Goal: Information Seeking & Learning: Learn about a topic

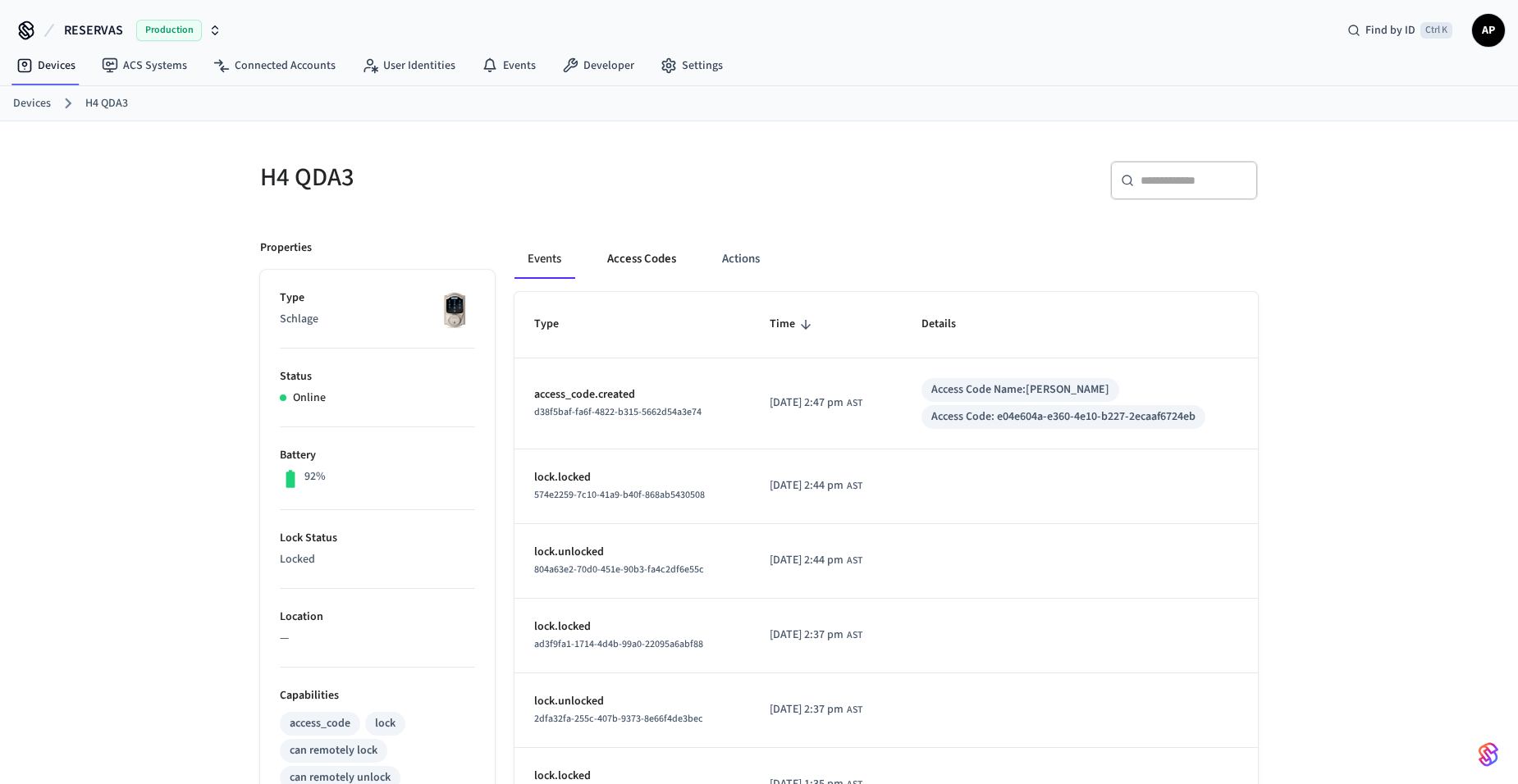
click at [615, 254] on button "Access Codes" at bounding box center [641, 259] width 95 height 40
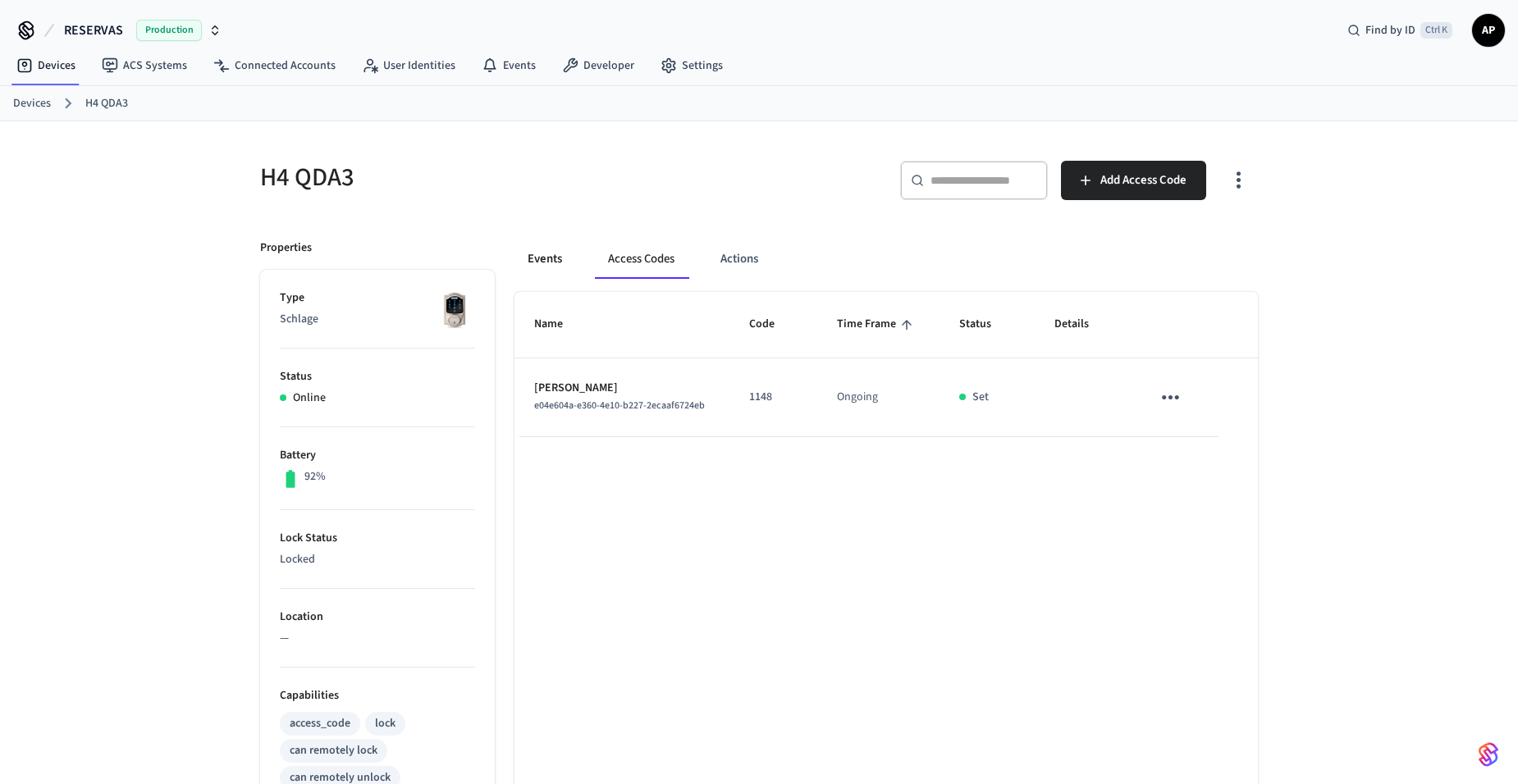
click at [515, 264] on button "Events" at bounding box center [544, 259] width 61 height 40
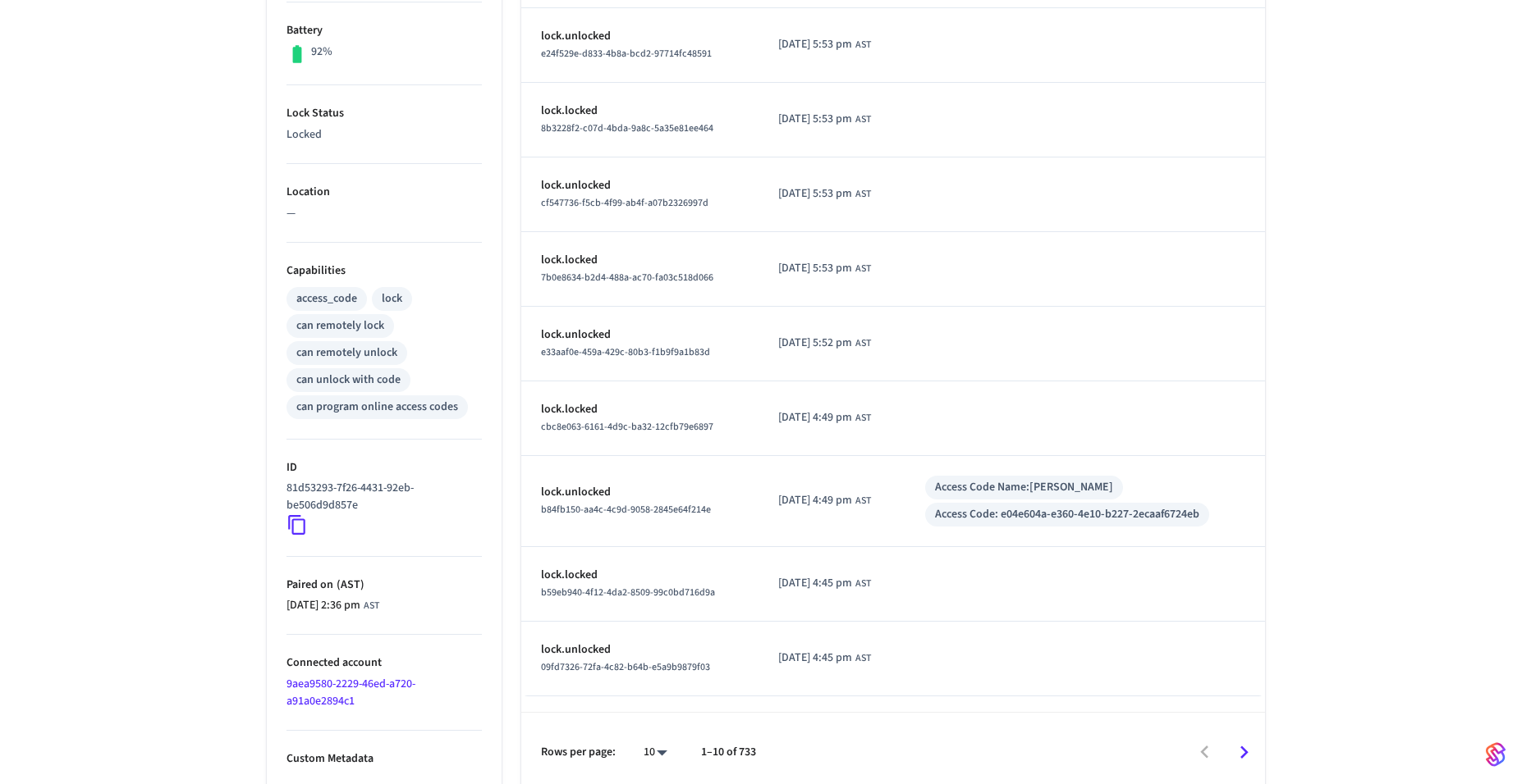
scroll to position [433, 0]
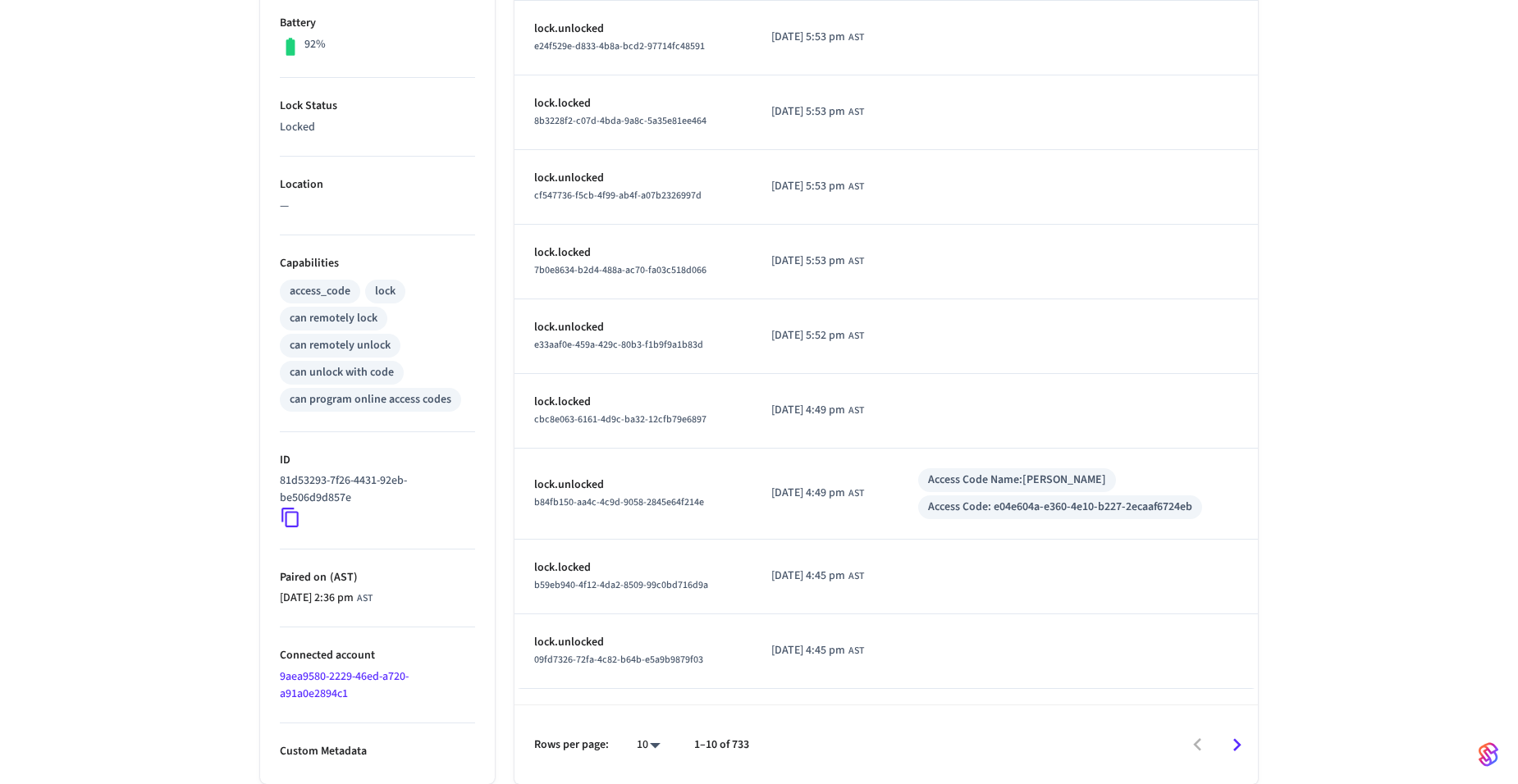
click at [641, 731] on div "10 **" at bounding box center [642, 744] width 53 height 40
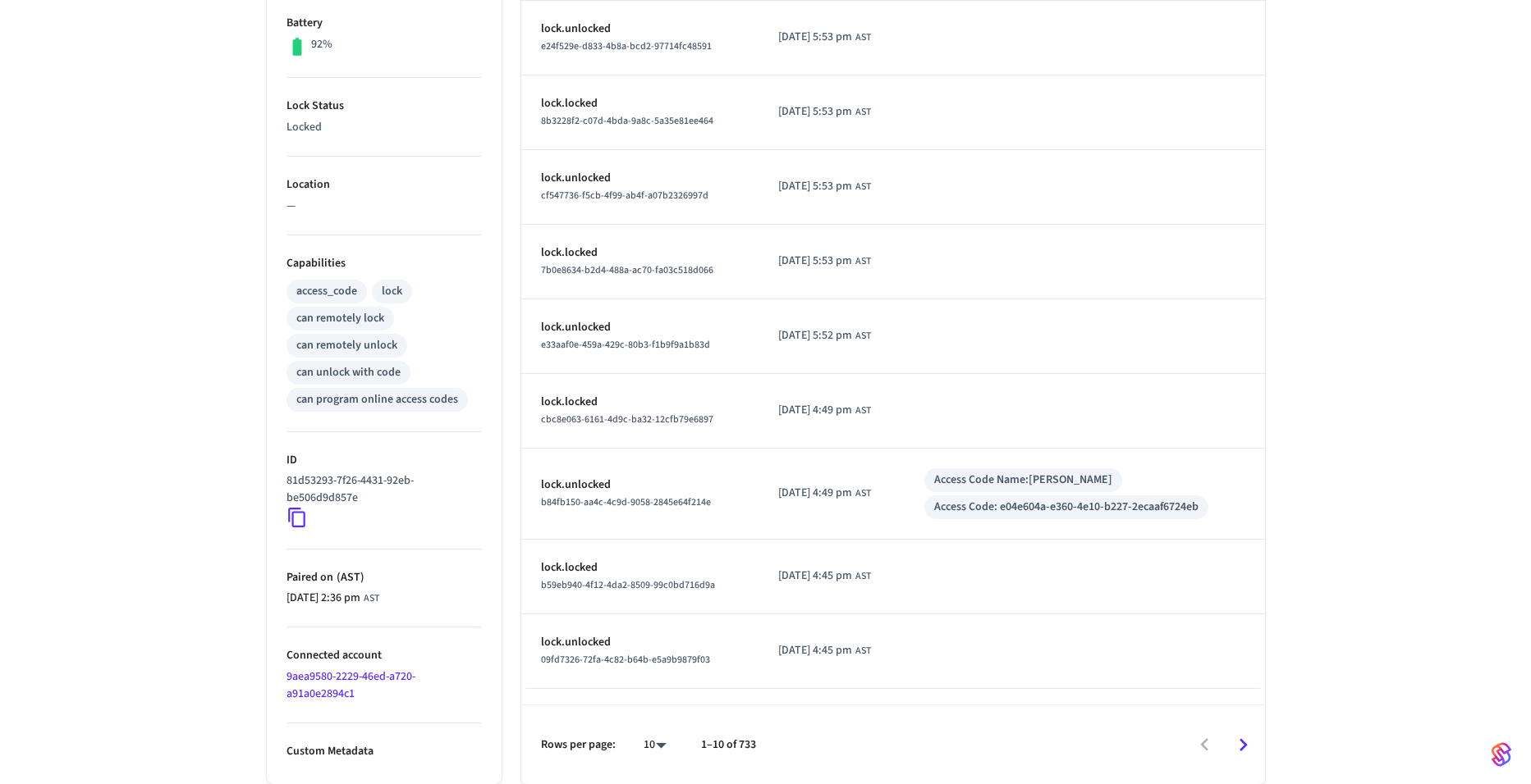
click at [643, 745] on body "RESERVAS Production Find by ID Ctrl K AP Devices ACS Systems Connected Accounts…" at bounding box center [765, 175] width 1531 height 1217
click at [629, 681] on li "25" at bounding box center [642, 692] width 43 height 44
type input "**"
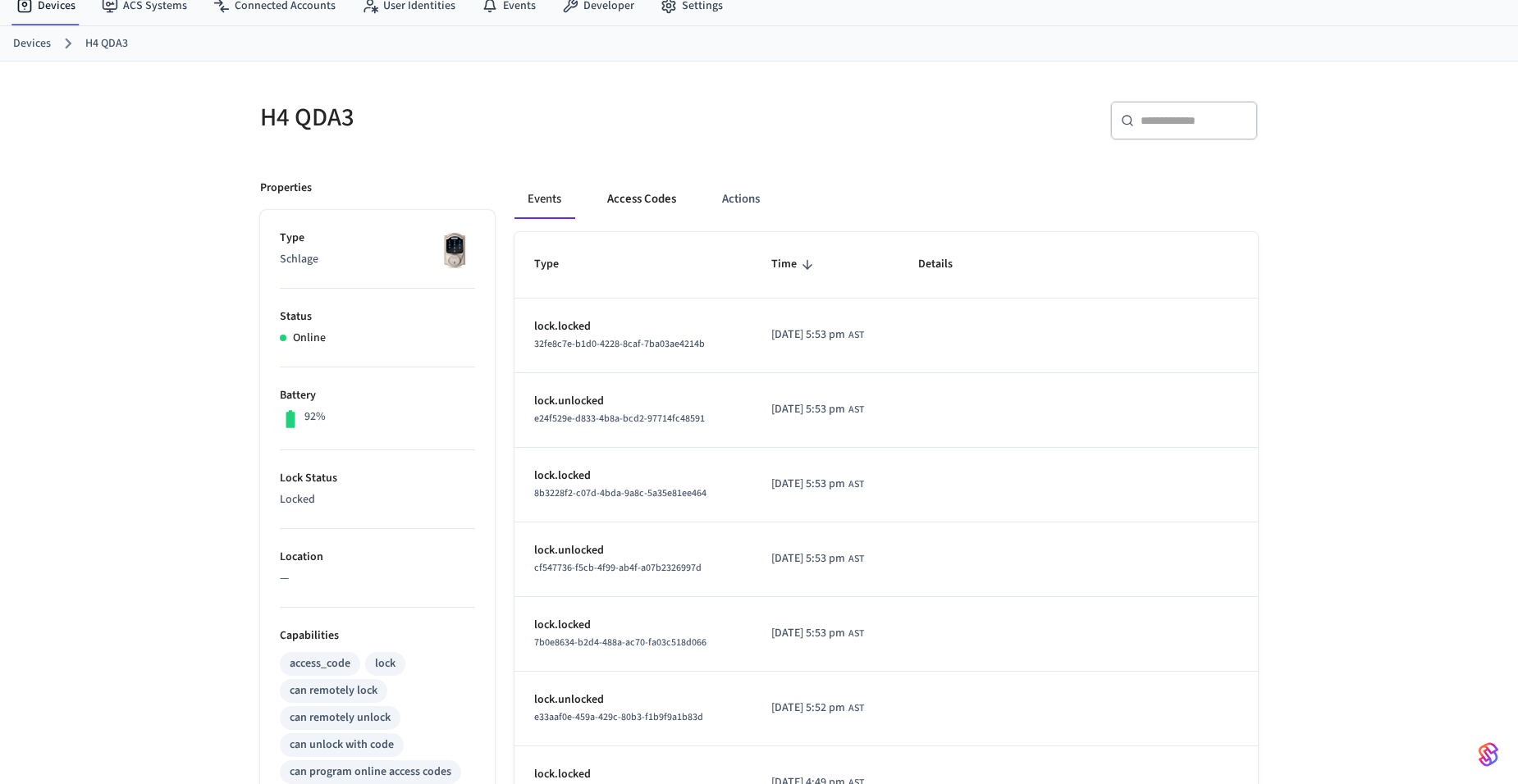
scroll to position [0, 0]
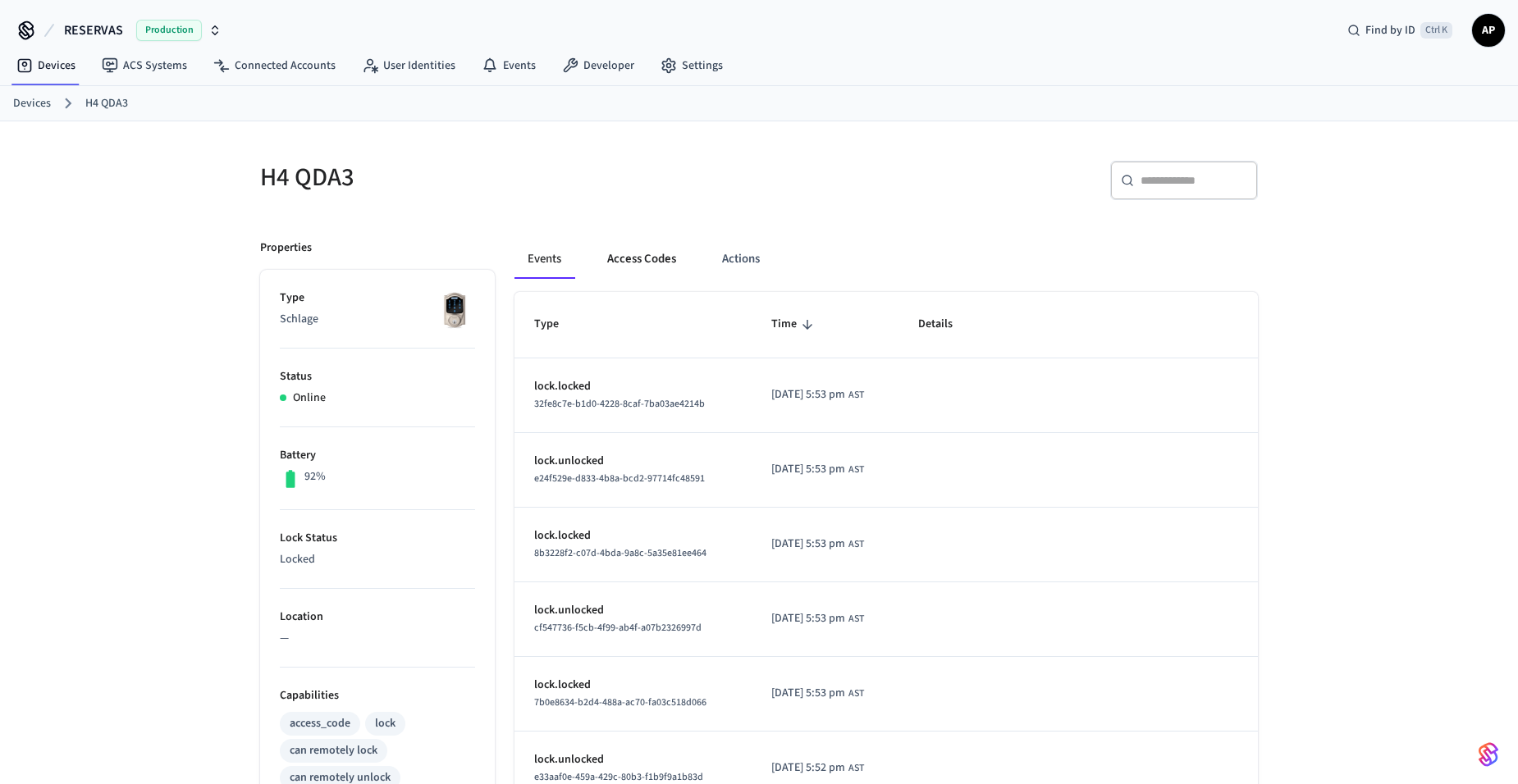
click at [647, 261] on button "Access Codes" at bounding box center [641, 259] width 95 height 40
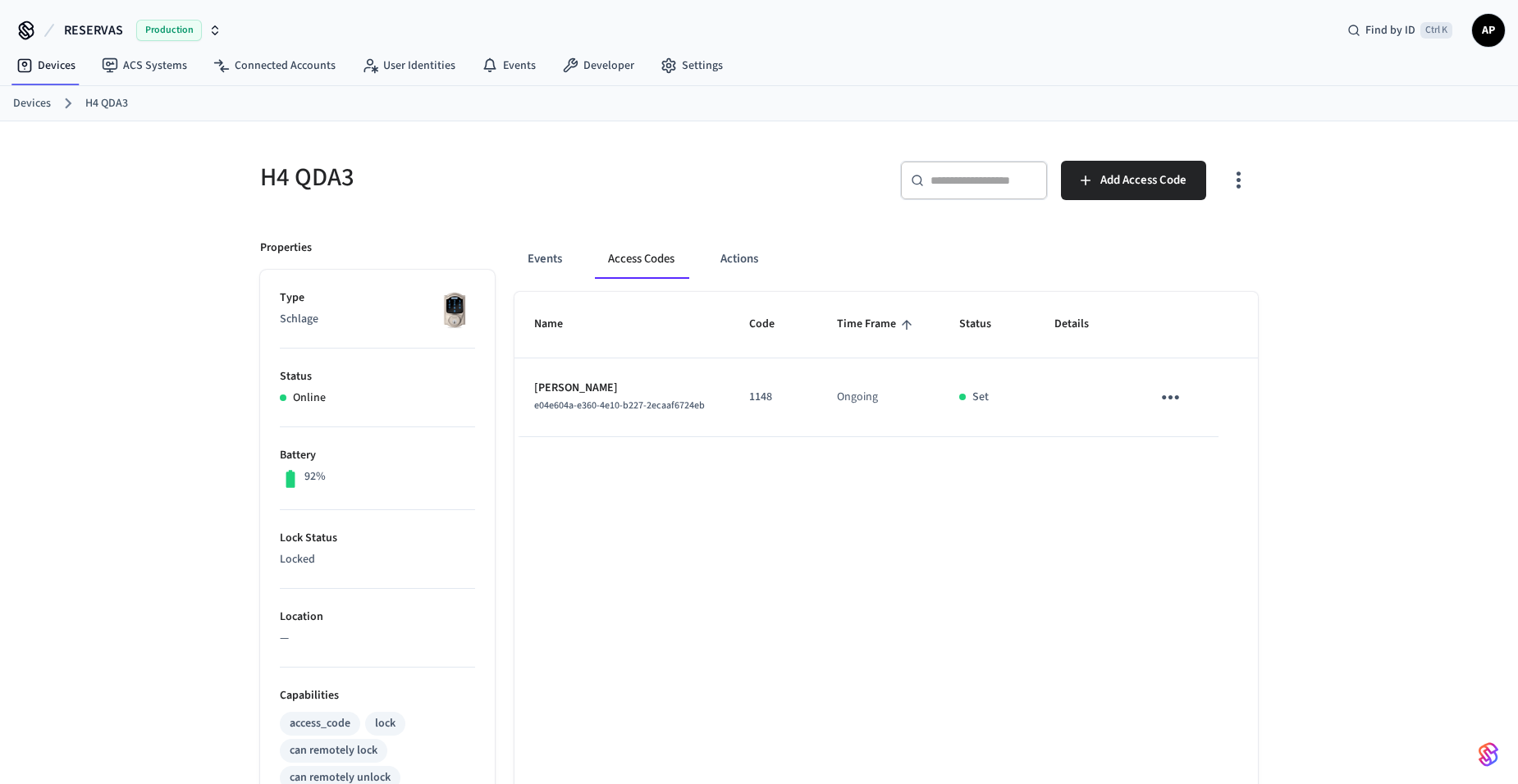
click at [28, 99] on link "Devices" at bounding box center [32, 104] width 38 height 18
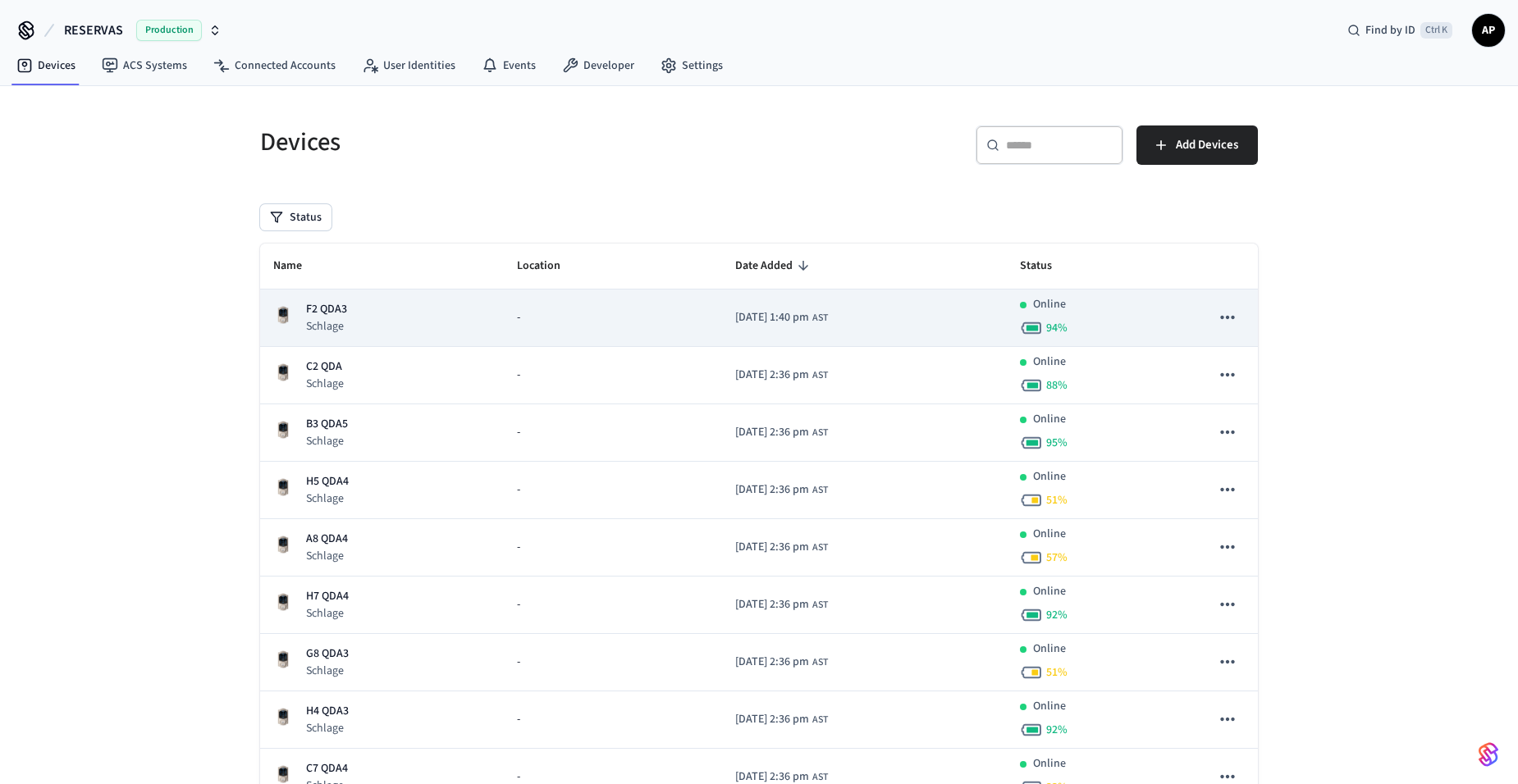
click at [330, 306] on td "F2 QDA3 Schlage" at bounding box center [381, 318] width 244 height 57
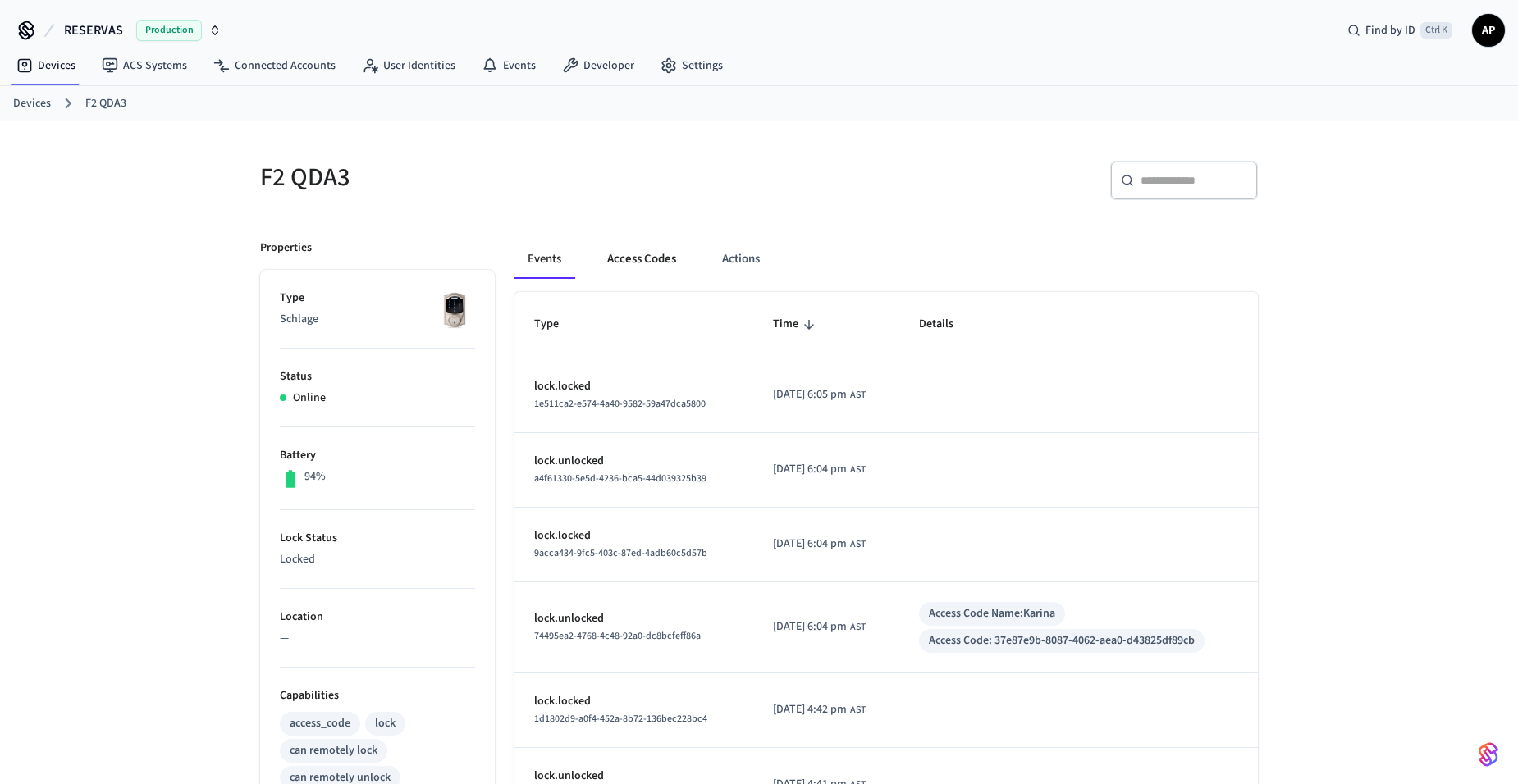
click at [655, 269] on button "Access Codes" at bounding box center [641, 259] width 95 height 40
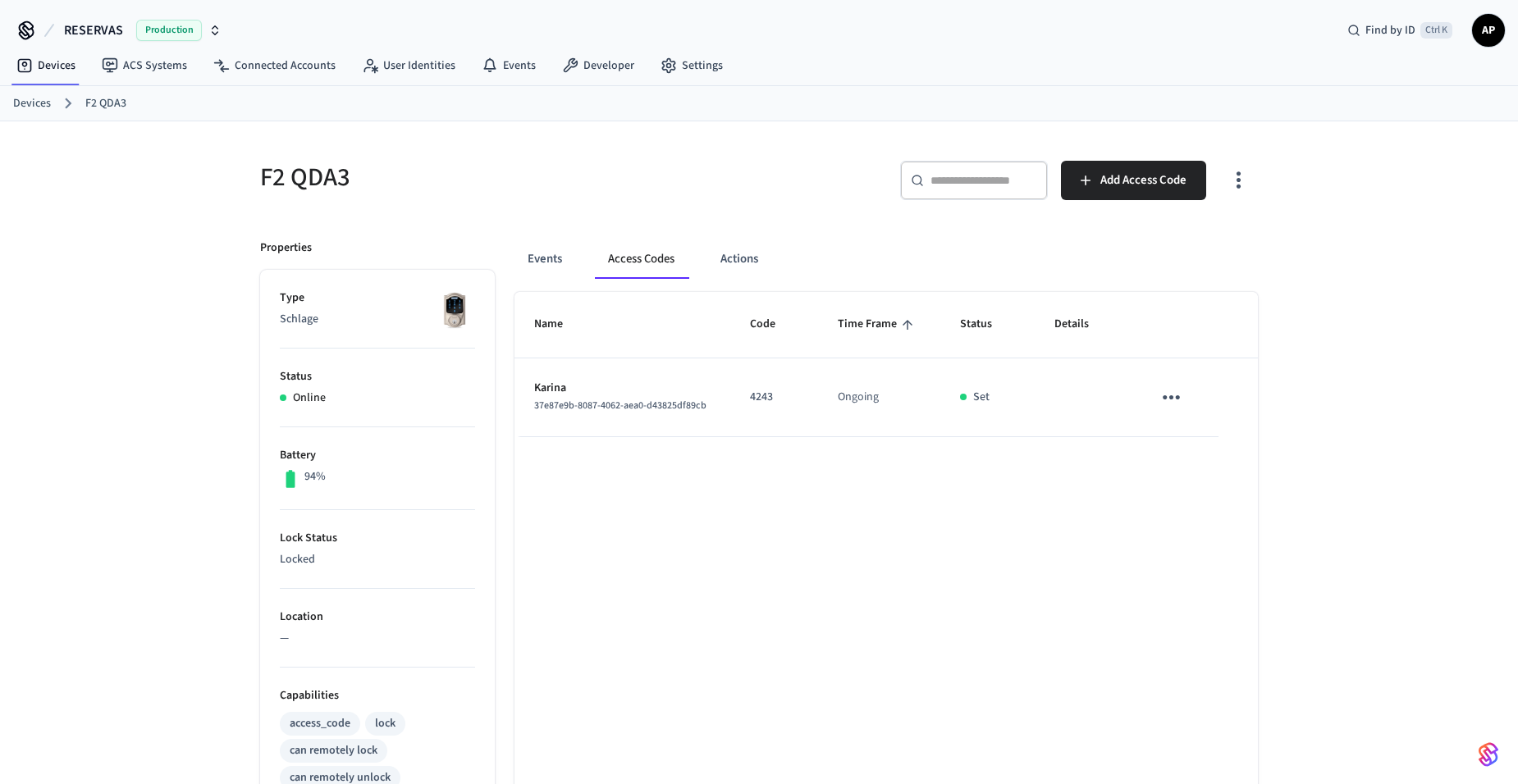
click at [33, 110] on link "Devices" at bounding box center [32, 104] width 38 height 18
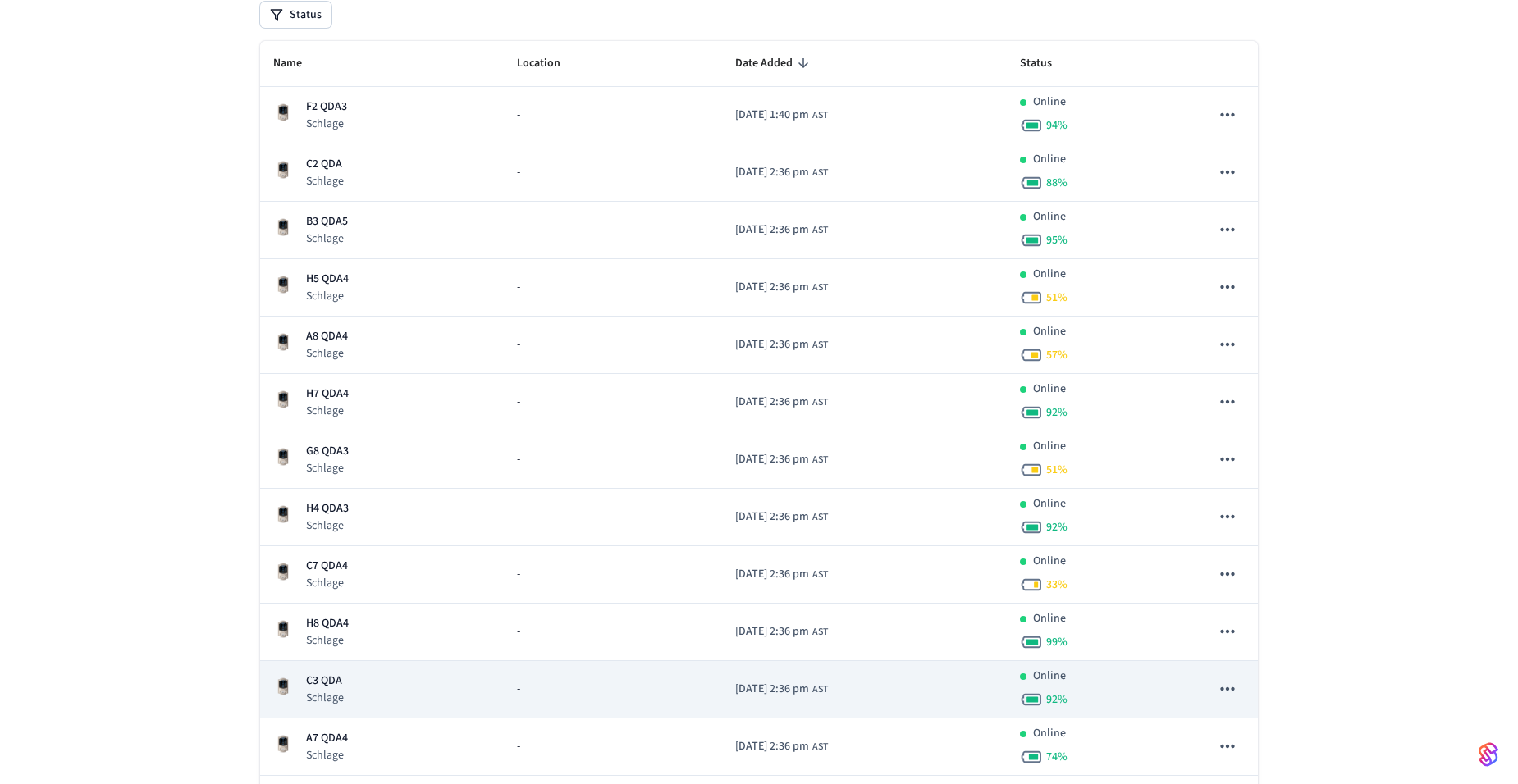
scroll to position [246, 0]
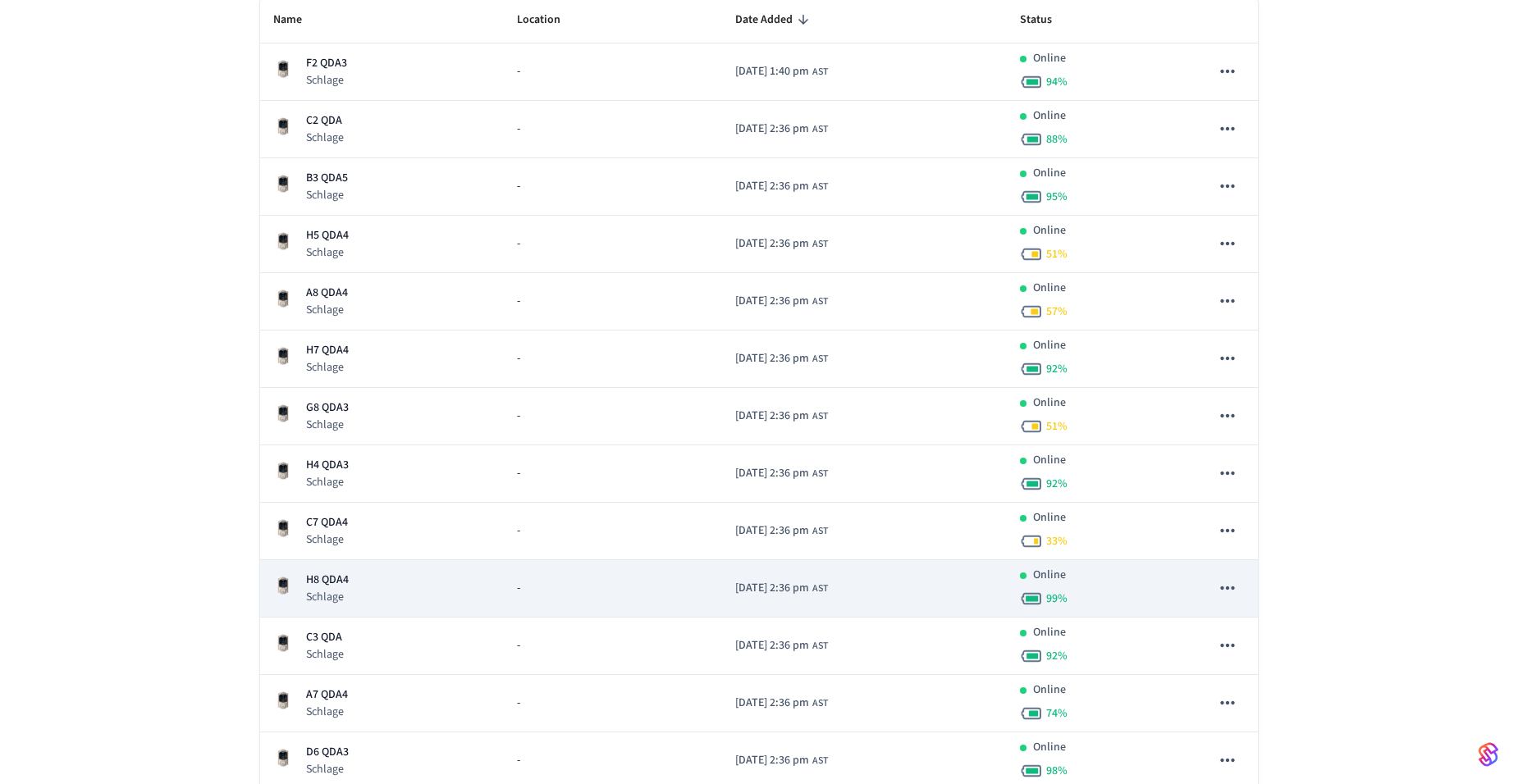
click at [342, 581] on p "H8 QDA4" at bounding box center [327, 581] width 42 height 18
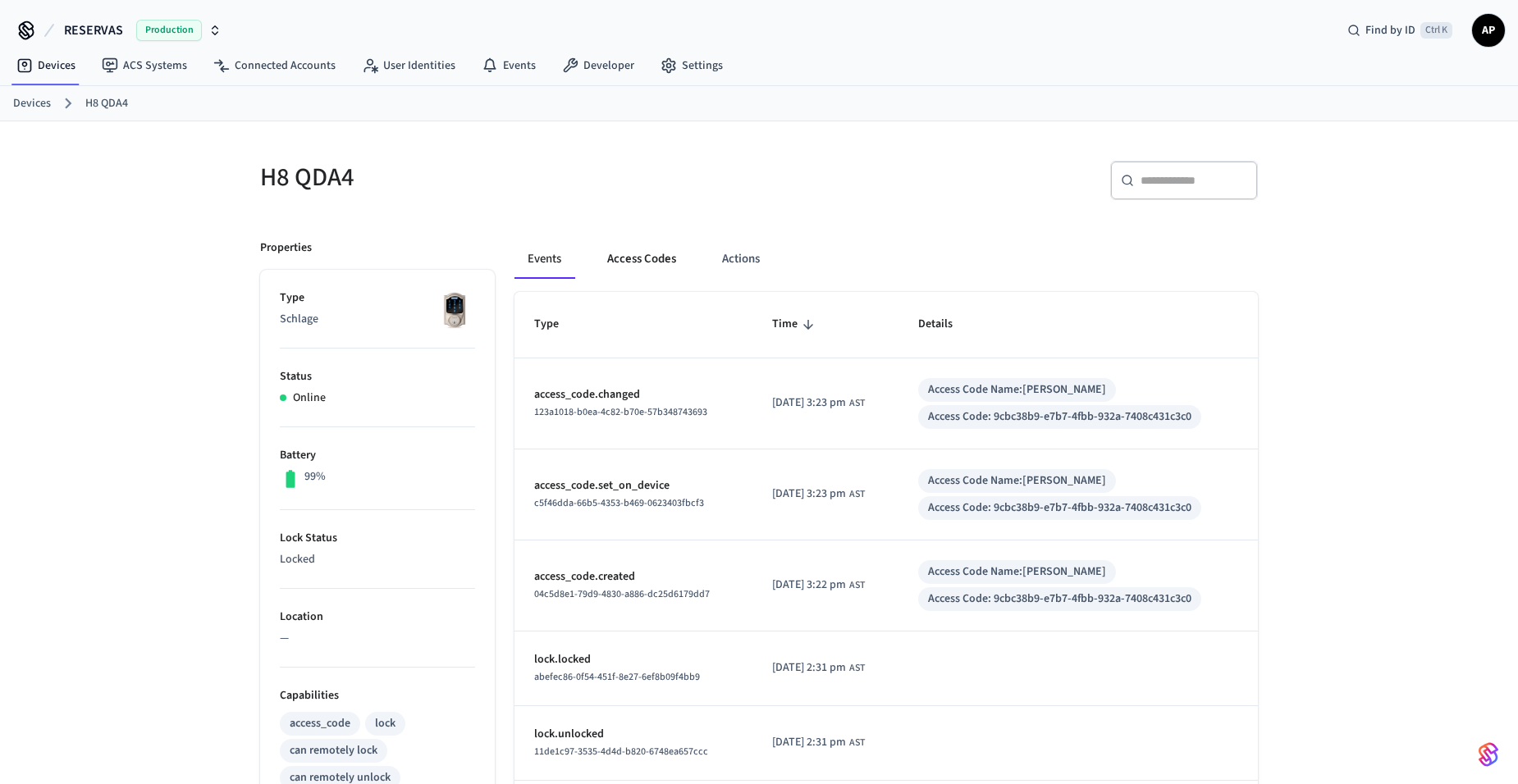
click at [652, 261] on button "Access Codes" at bounding box center [641, 259] width 95 height 40
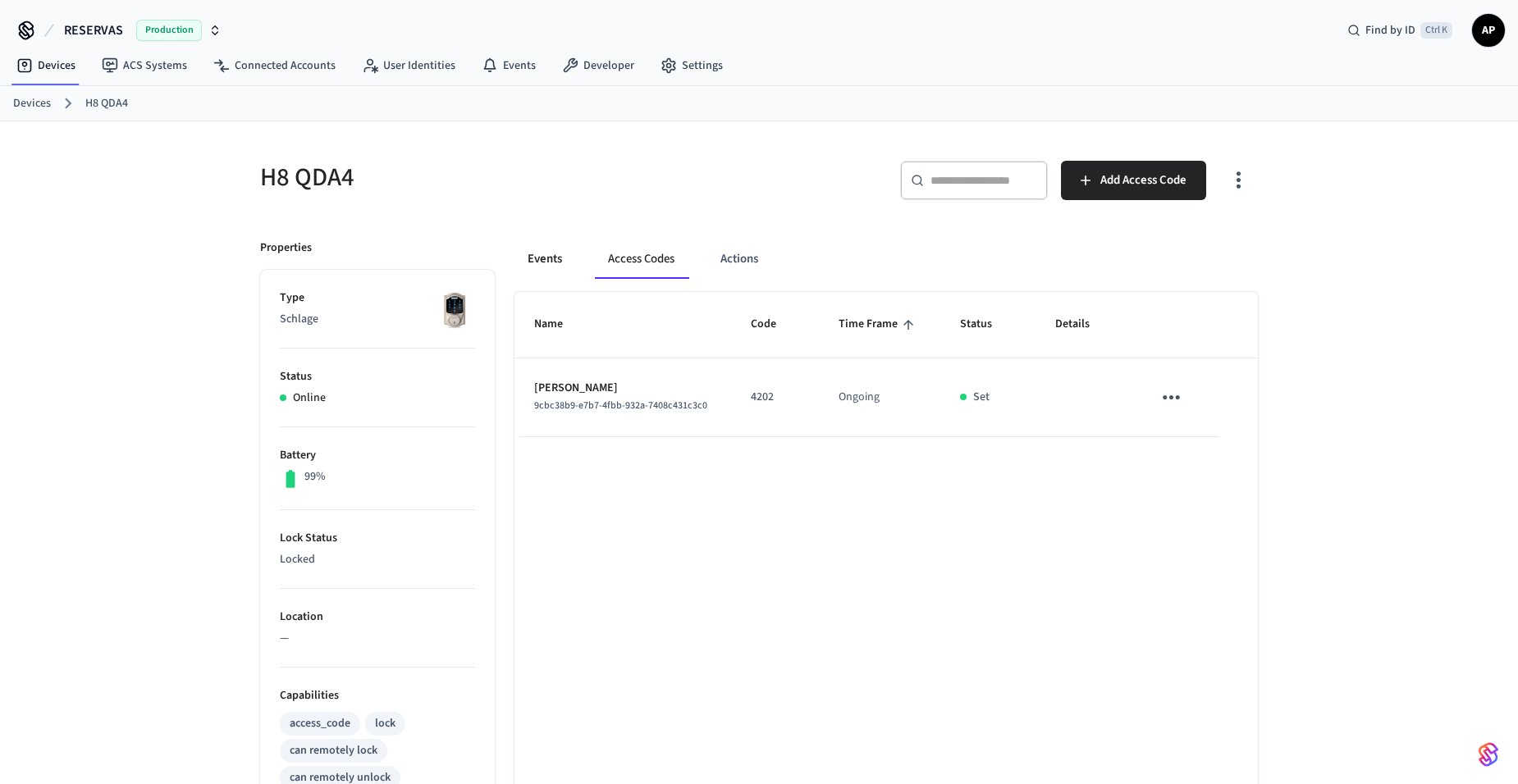
click at [543, 263] on button "Events" at bounding box center [544, 259] width 61 height 40
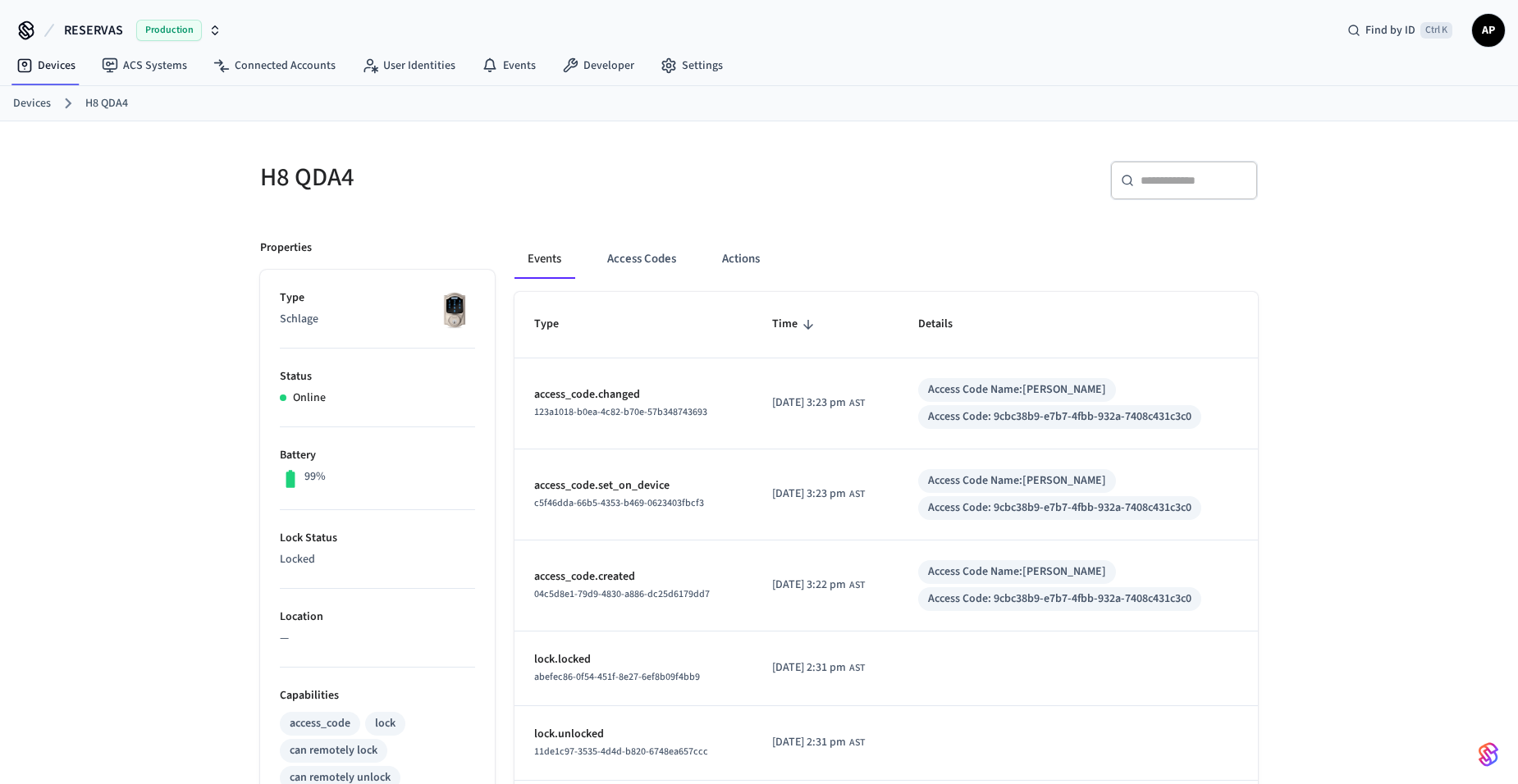
click at [36, 103] on link "Devices" at bounding box center [32, 104] width 38 height 18
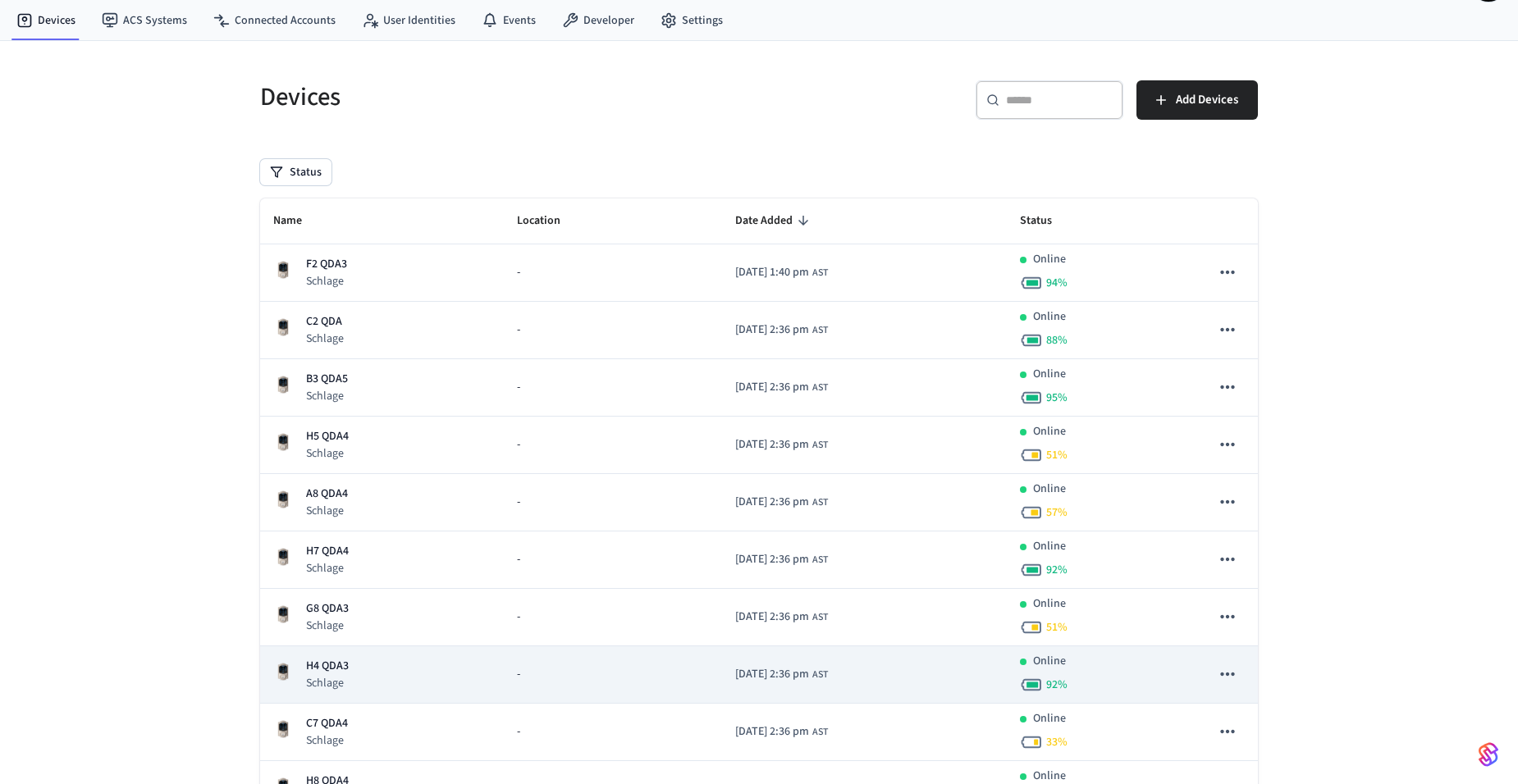
scroll to position [82, 0]
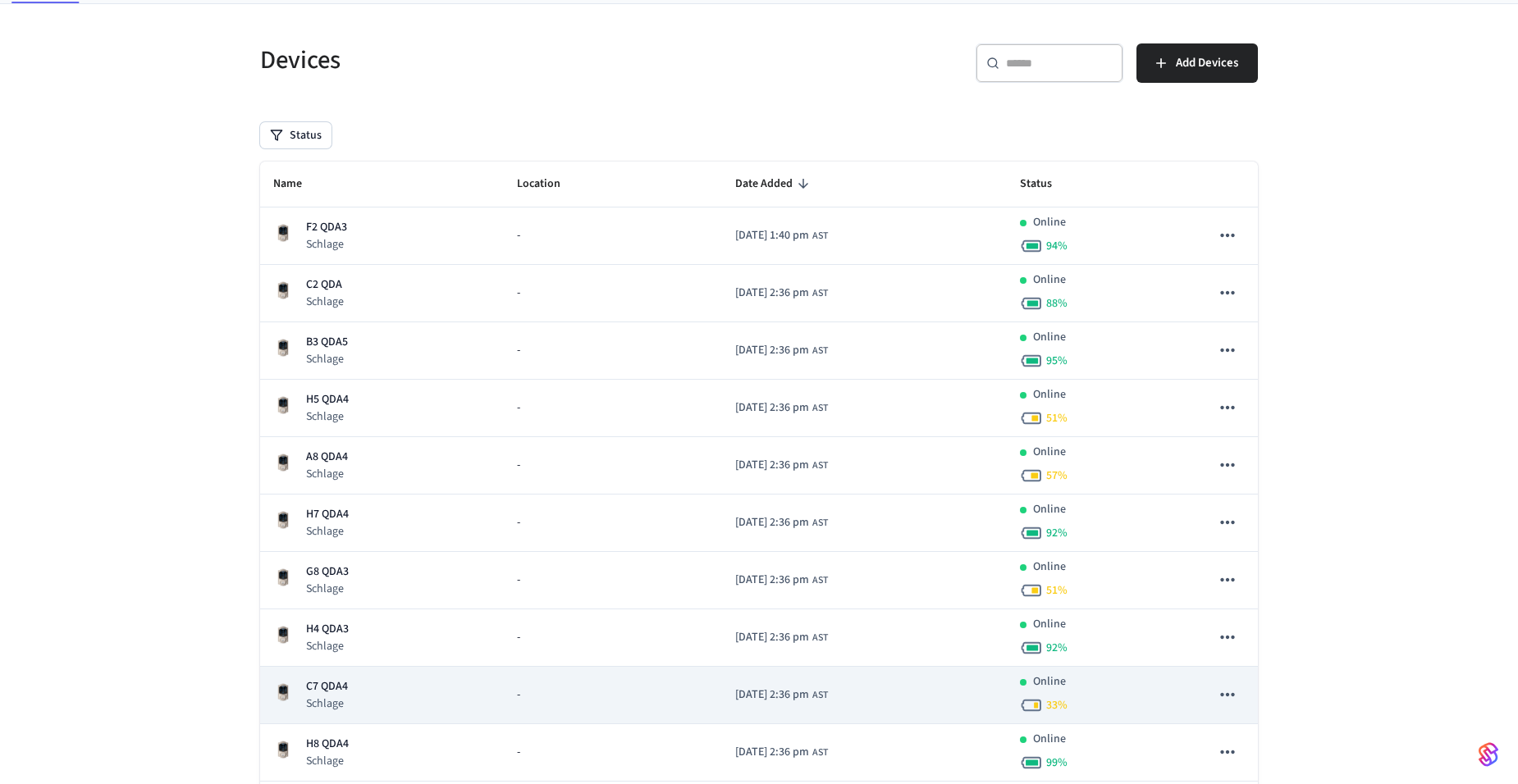
click at [333, 691] on p "C7 QDA4" at bounding box center [327, 687] width 42 height 18
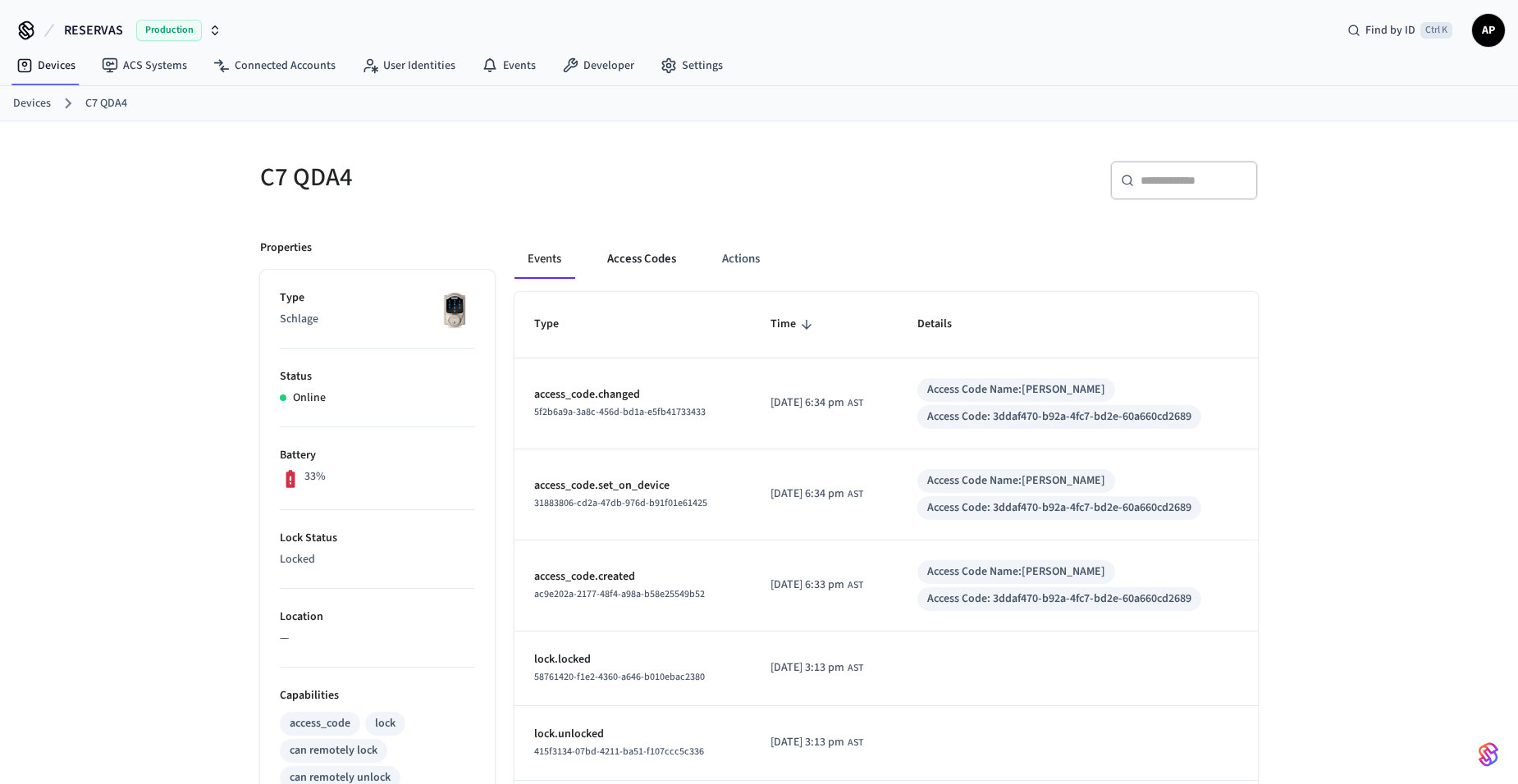
click at [647, 263] on button "Access Codes" at bounding box center [641, 259] width 95 height 40
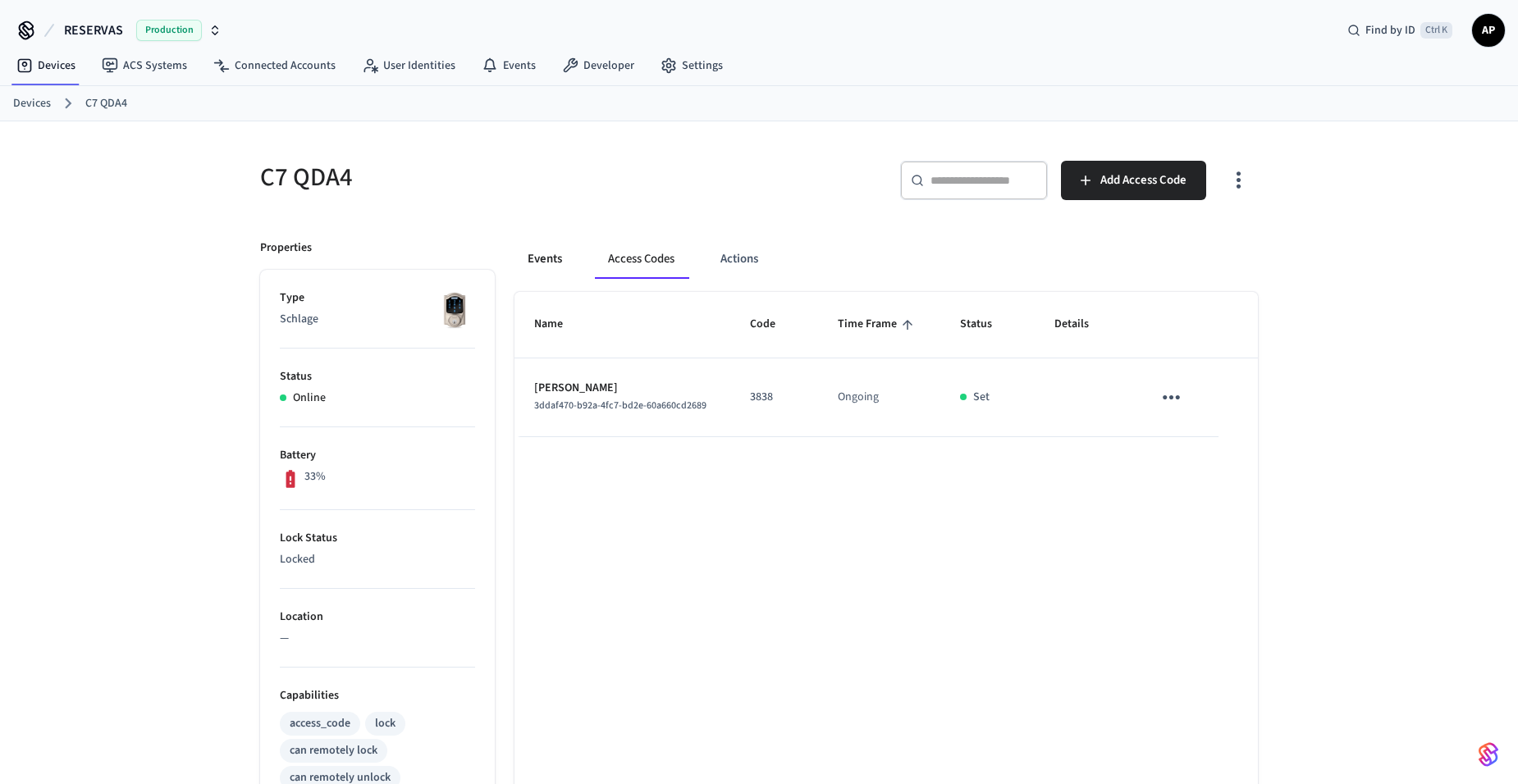
click at [564, 266] on button "Events" at bounding box center [544, 259] width 61 height 40
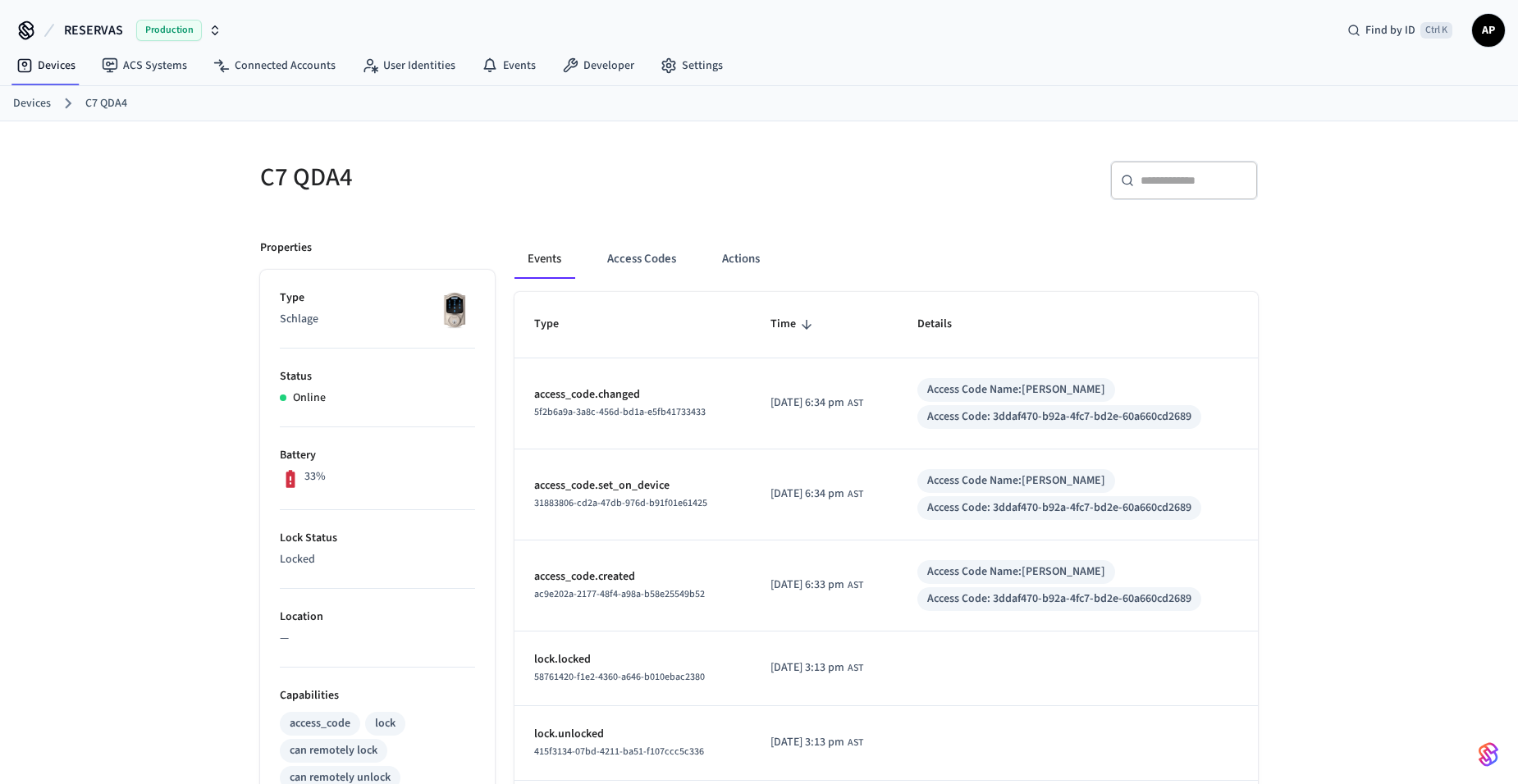
click at [40, 101] on link "Devices" at bounding box center [32, 104] width 38 height 18
